Goal: Navigation & Orientation: Find specific page/section

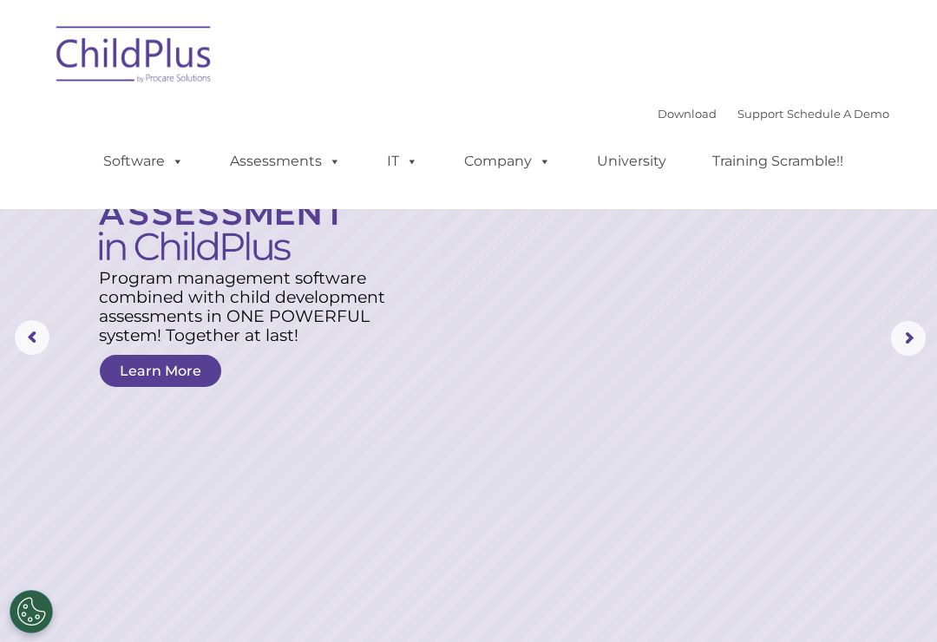
select select "MEDIUM"
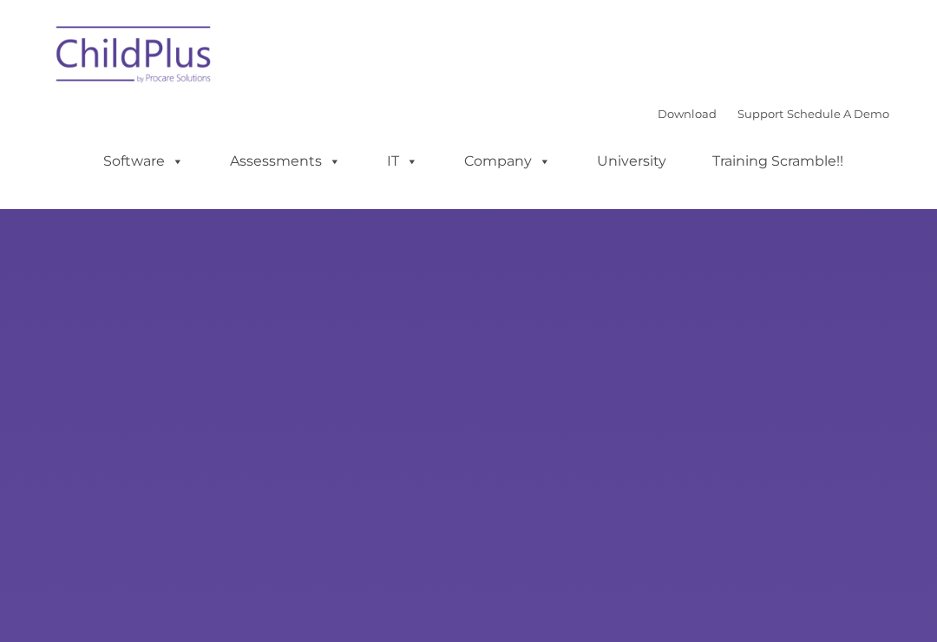
type input ""
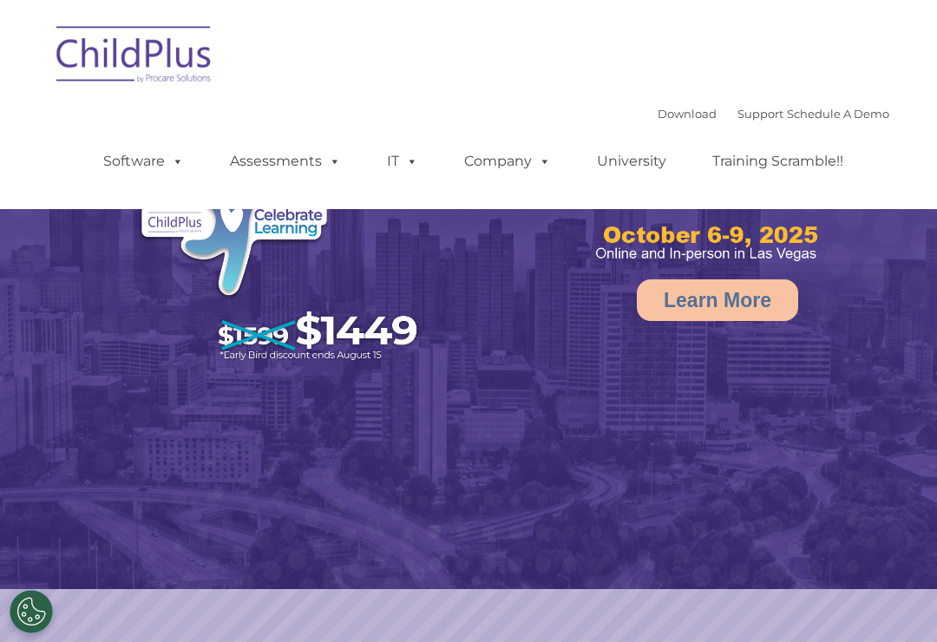
select select "MEDIUM"
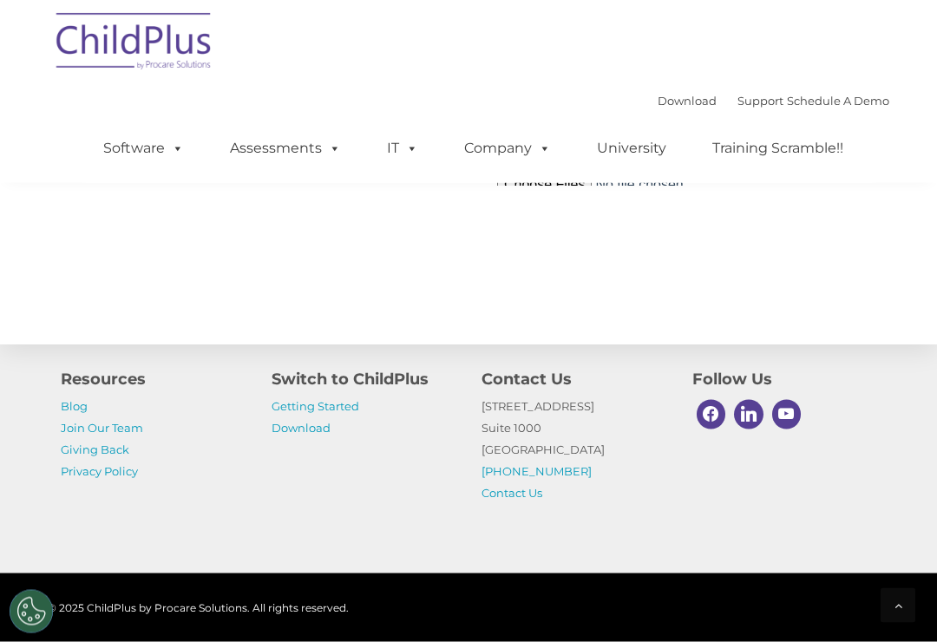
scroll to position [2095, 0]
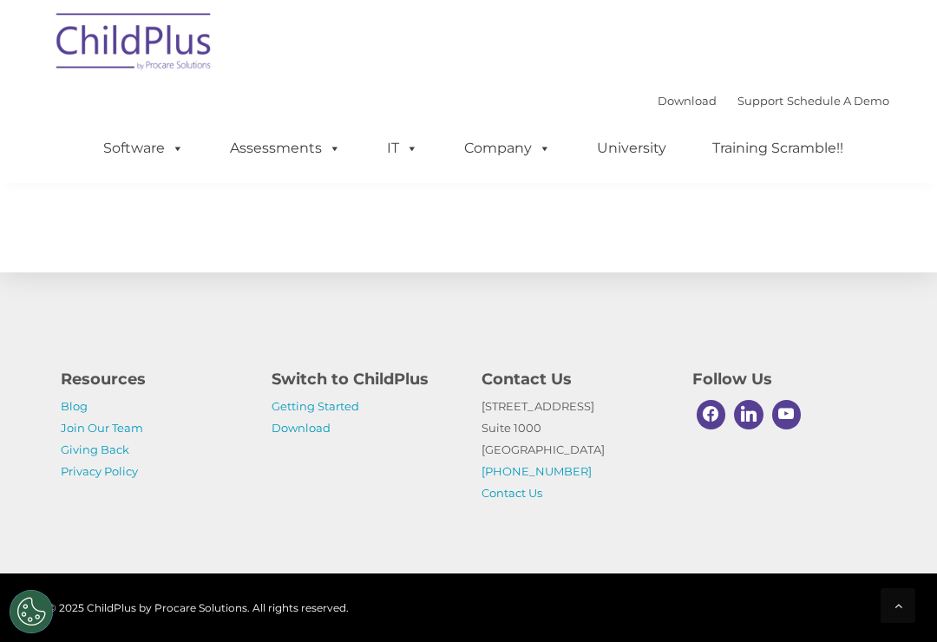
click at [531, 485] on p "1040 Crown Pointe Pkwy Suite 1000 Atlanta, GA 30338 (800) 888-6674 Contact Us" at bounding box center [574, 450] width 185 height 108
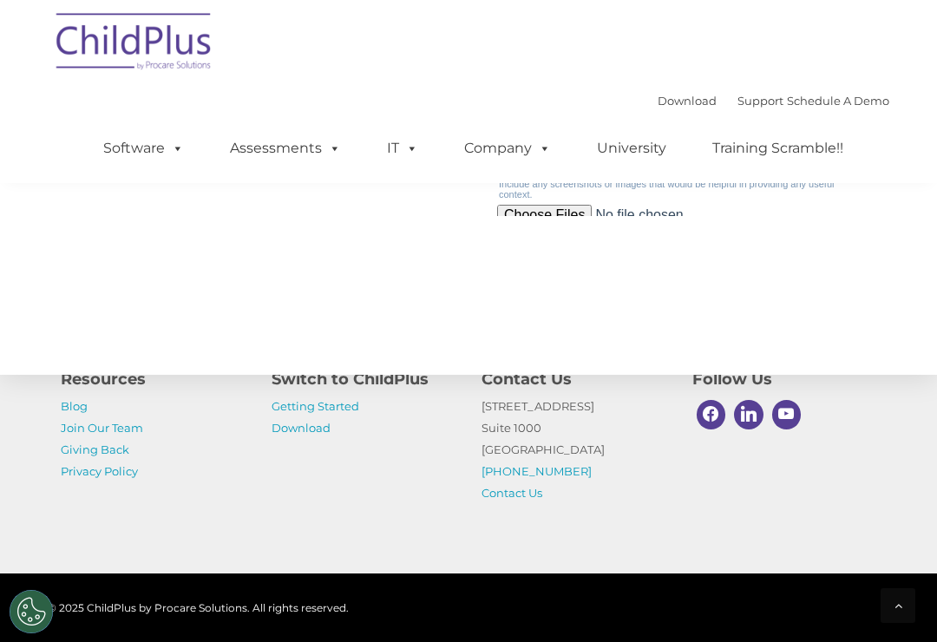
scroll to position [1991, 0]
click at [487, 500] on link "Contact Us" at bounding box center [512, 493] width 61 height 14
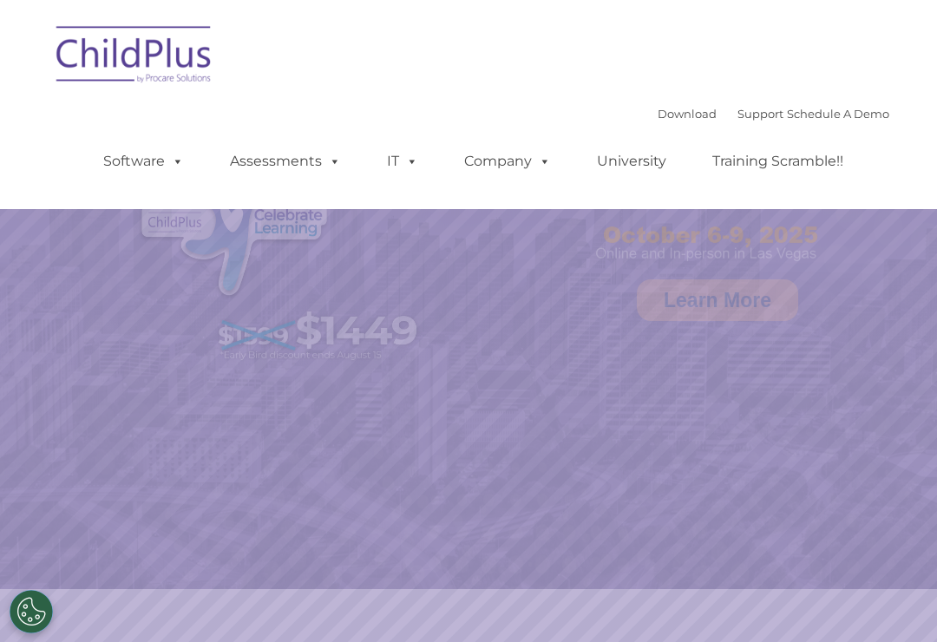
select select "MEDIUM"
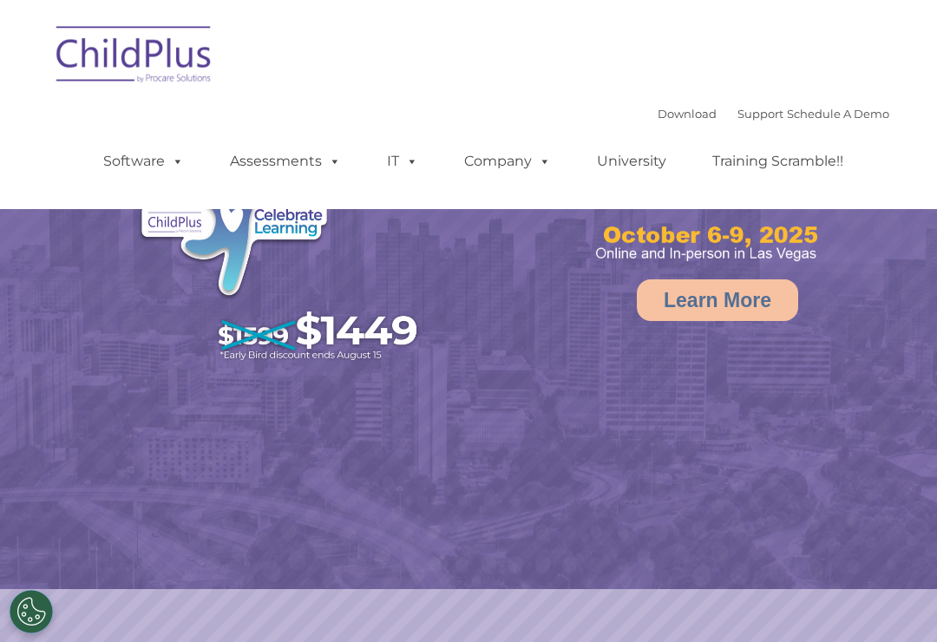
select select "MEDIUM"
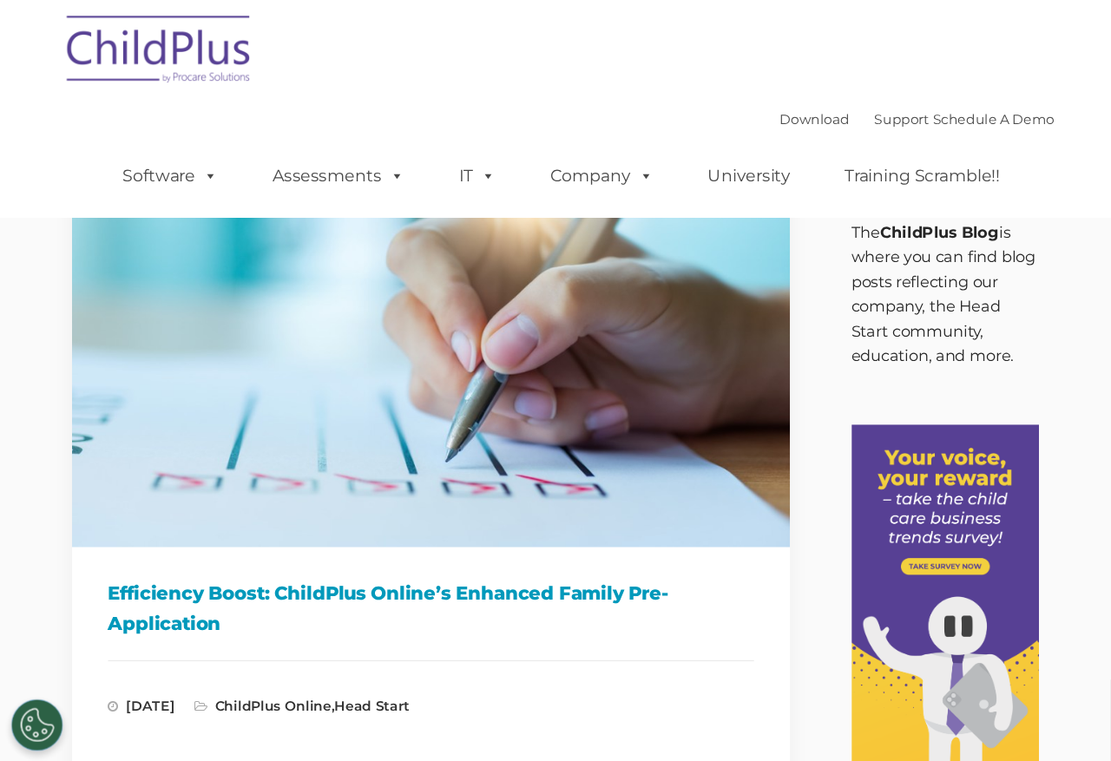
scroll to position [11, 0]
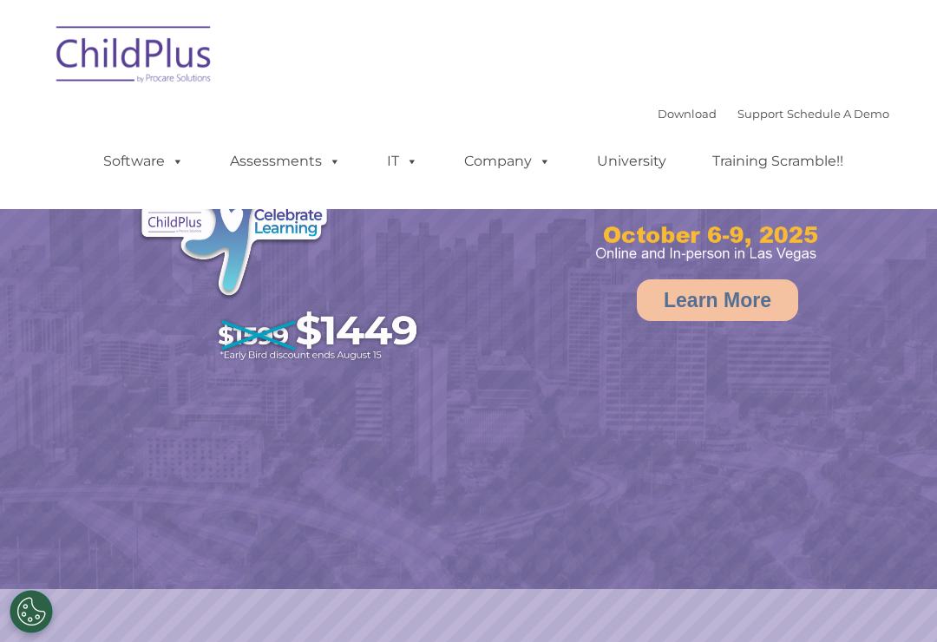
select select "MEDIUM"
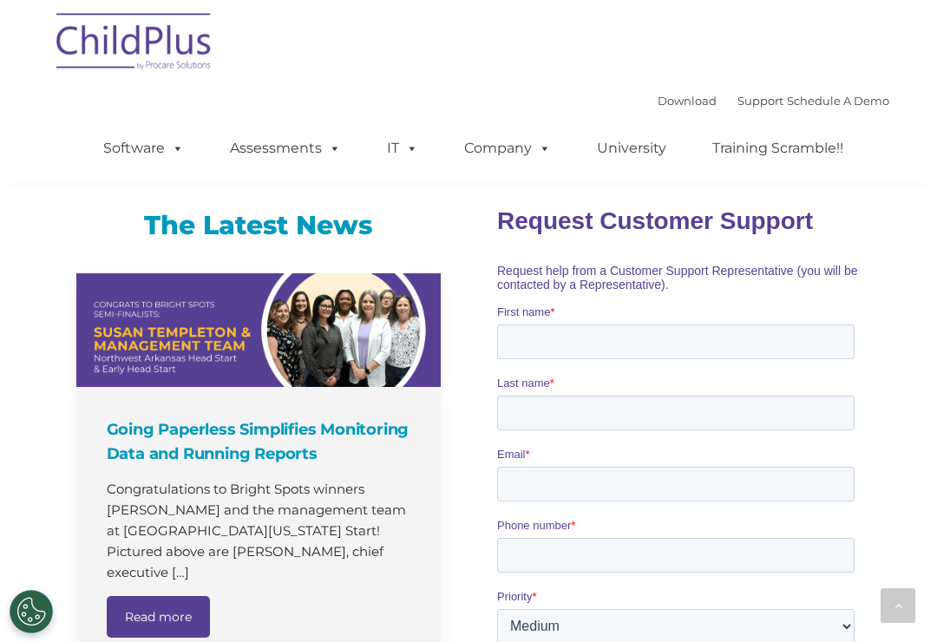
scroll to position [1148, 0]
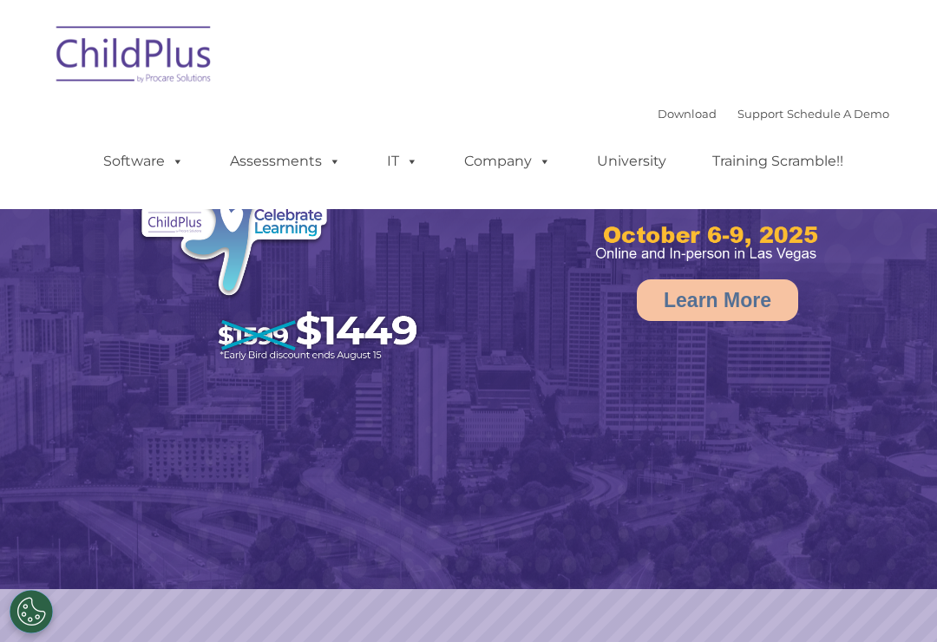
select select "MEDIUM"
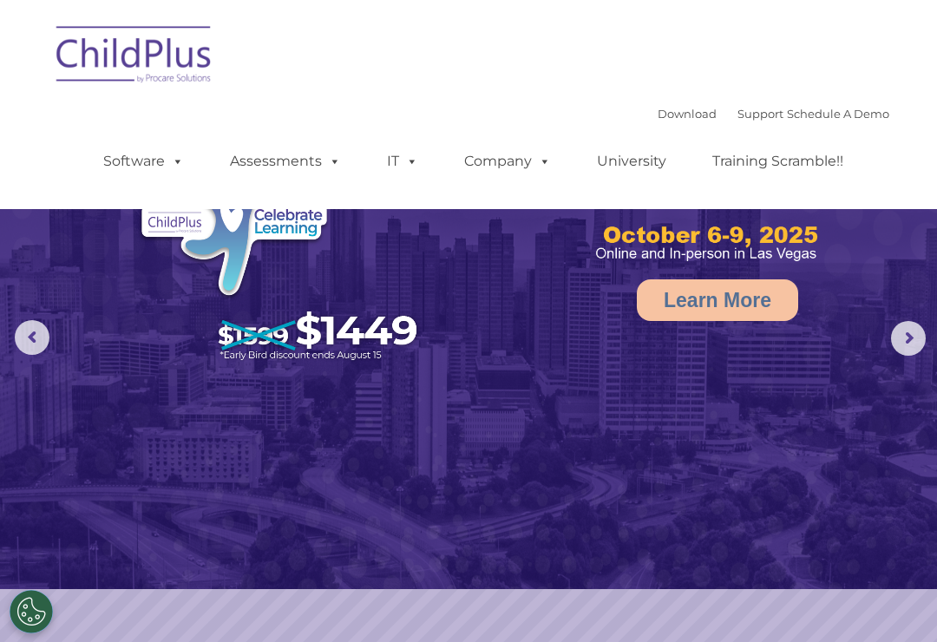
click at [305, 169] on link "Assessments" at bounding box center [286, 161] width 146 height 35
click at [903, 146] on nav "Download Support | Schedule A Demo  MENU MENU Software ChildPlus: The original…" at bounding box center [468, 104] width 937 height 209
click at [896, 147] on nav "Download Support | Schedule A Demo  MENU MENU Software ChildPlus: The original…" at bounding box center [468, 104] width 937 height 209
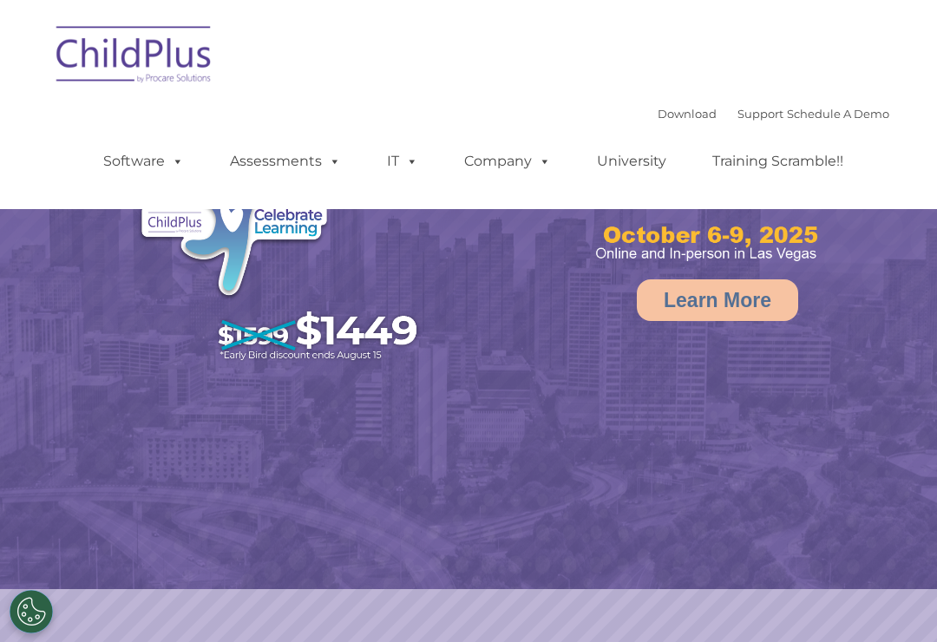
select select "MEDIUM"
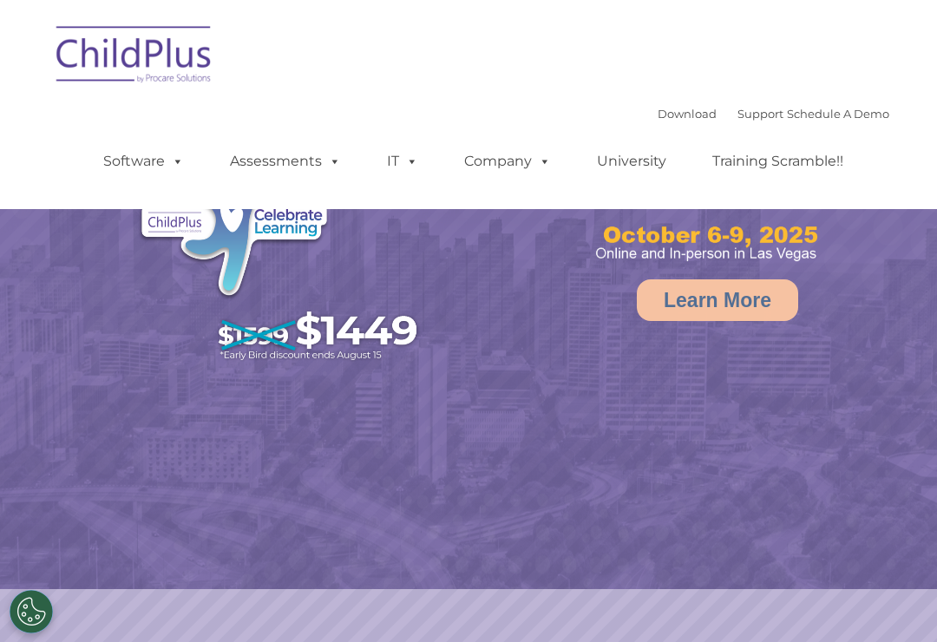
select select "MEDIUM"
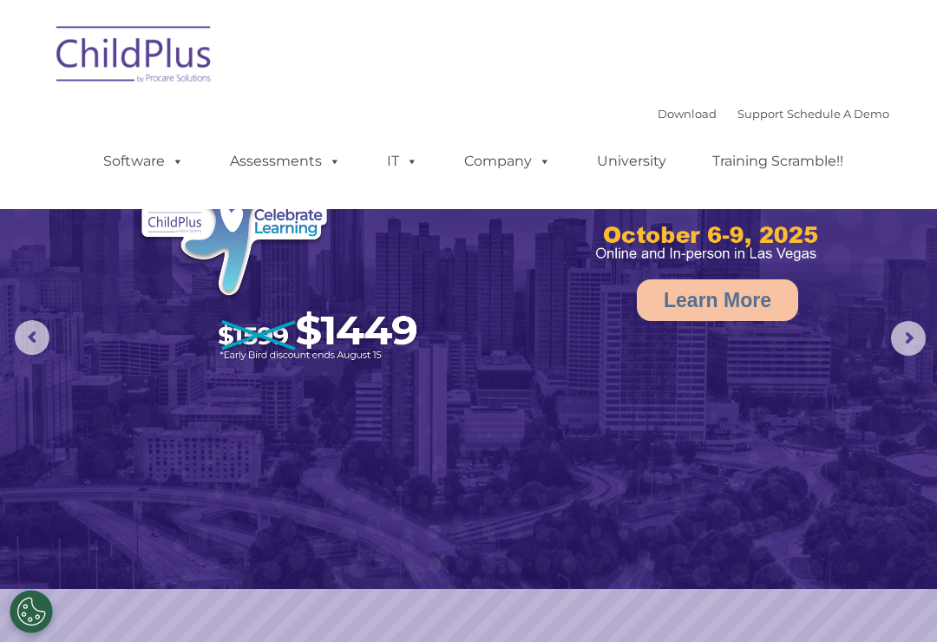
click at [167, 169] on span at bounding box center [174, 161] width 19 height 16
click at [543, 104] on div "Download Support | Schedule A Demo  MENU MENU Software ChildPlus: The original…" at bounding box center [479, 148] width 821 height 95
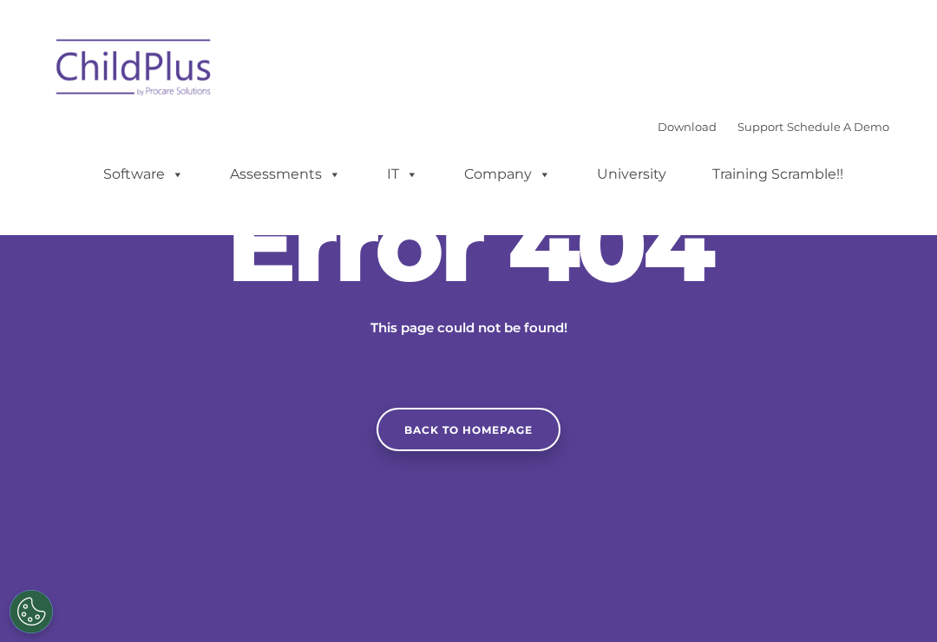
click at [518, 450] on link "Back to homepage" at bounding box center [469, 429] width 184 height 43
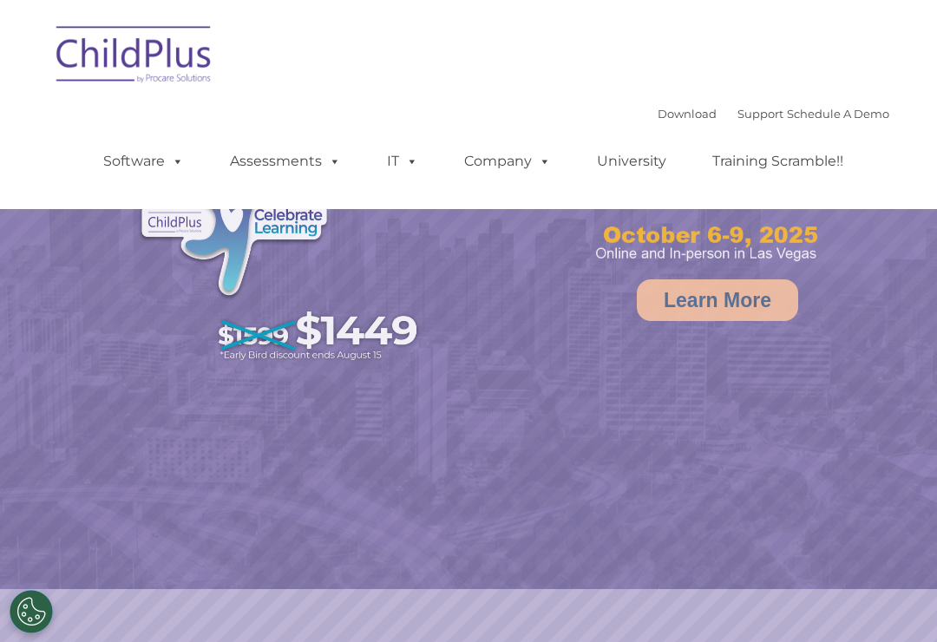
select select "MEDIUM"
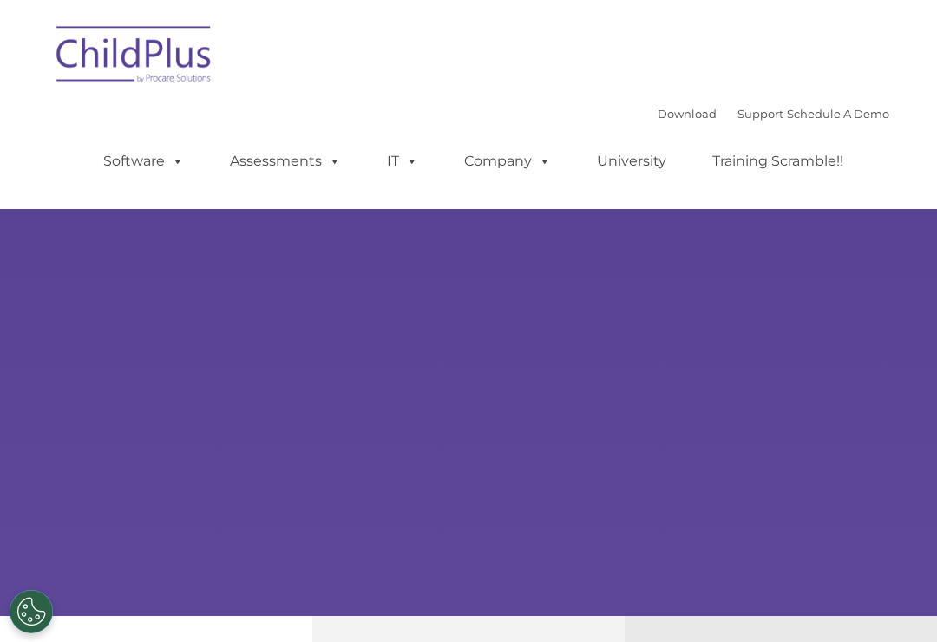
scroll to position [61, 0]
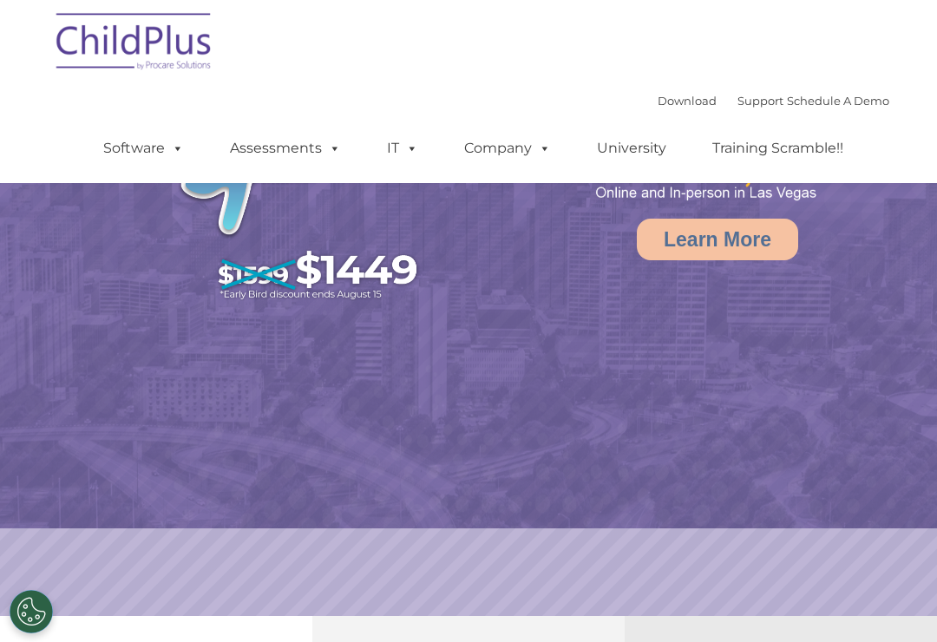
select select "MEDIUM"
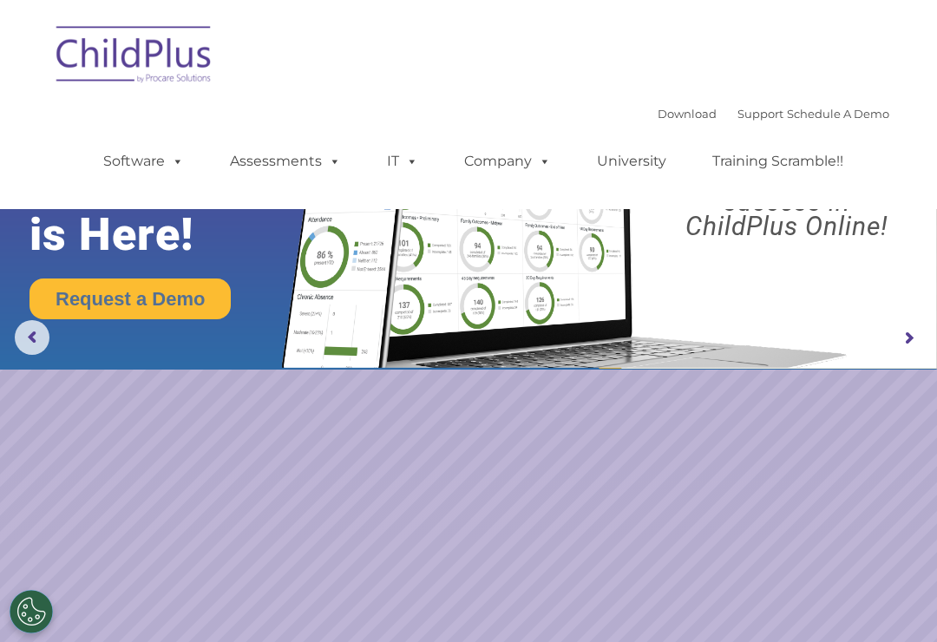
scroll to position [0, 0]
